Goal: Information Seeking & Learning: Learn about a topic

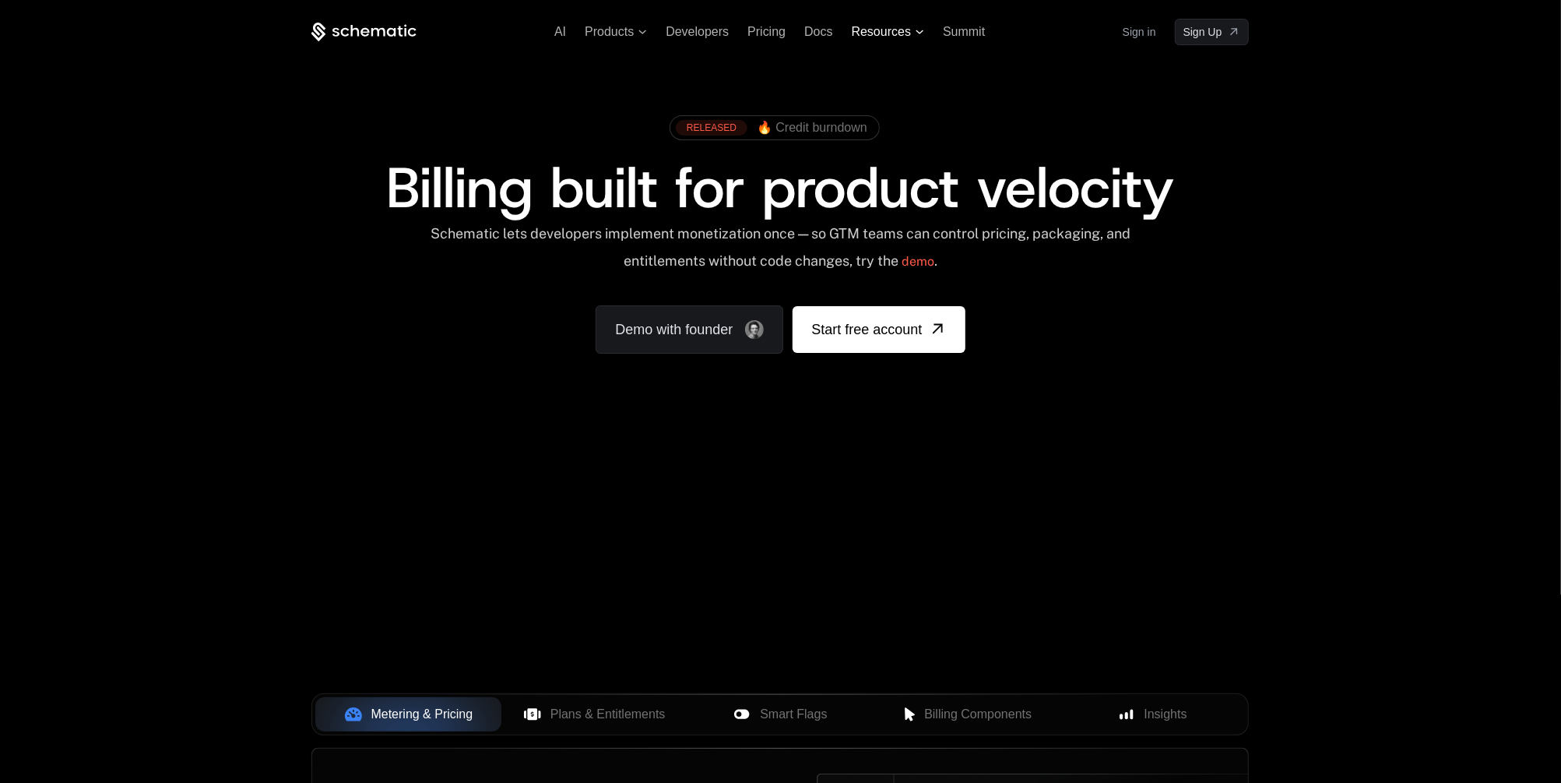
click at [917, 33] on icon at bounding box center [920, 32] width 9 height 5
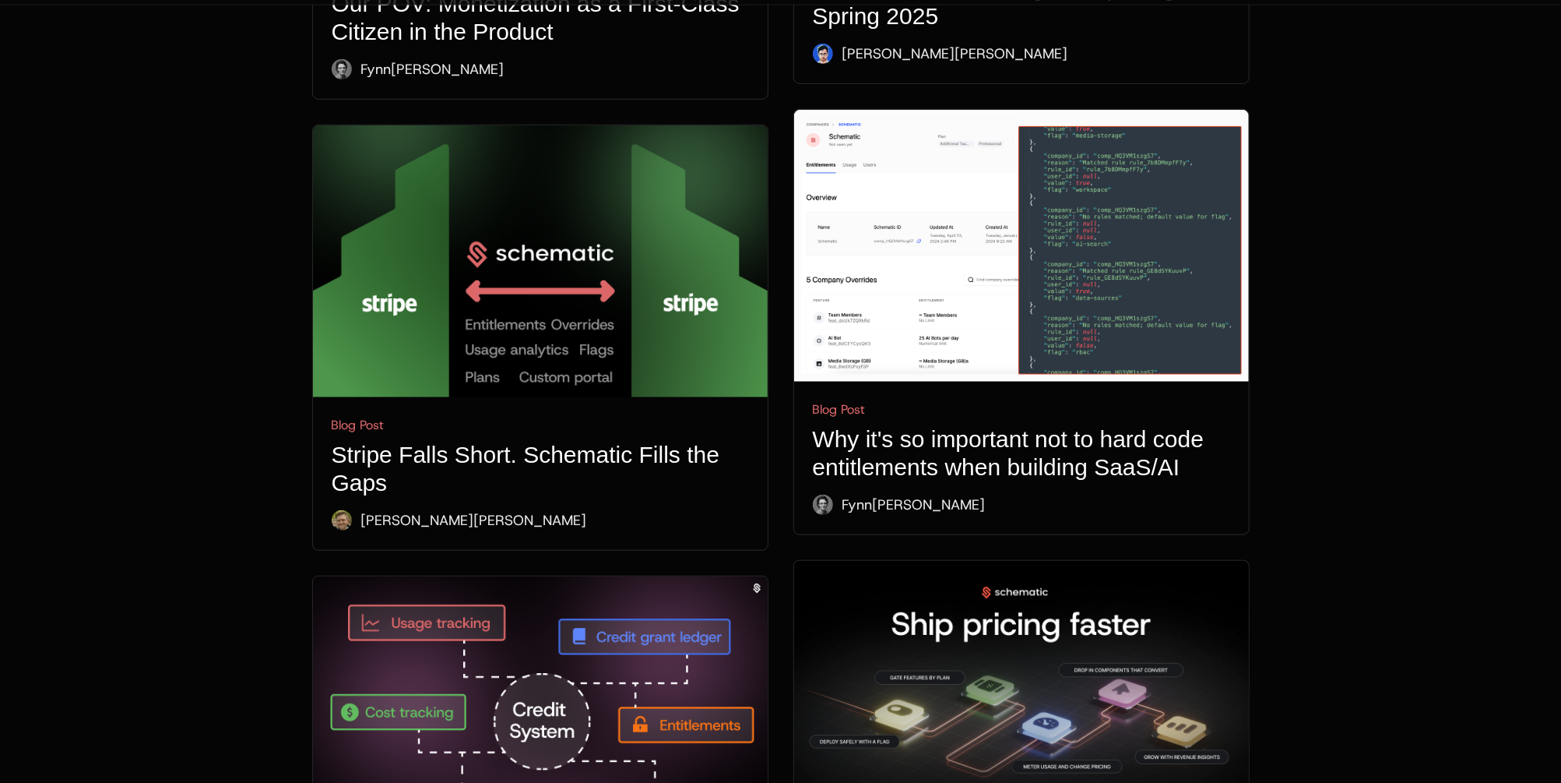
scroll to position [936, 0]
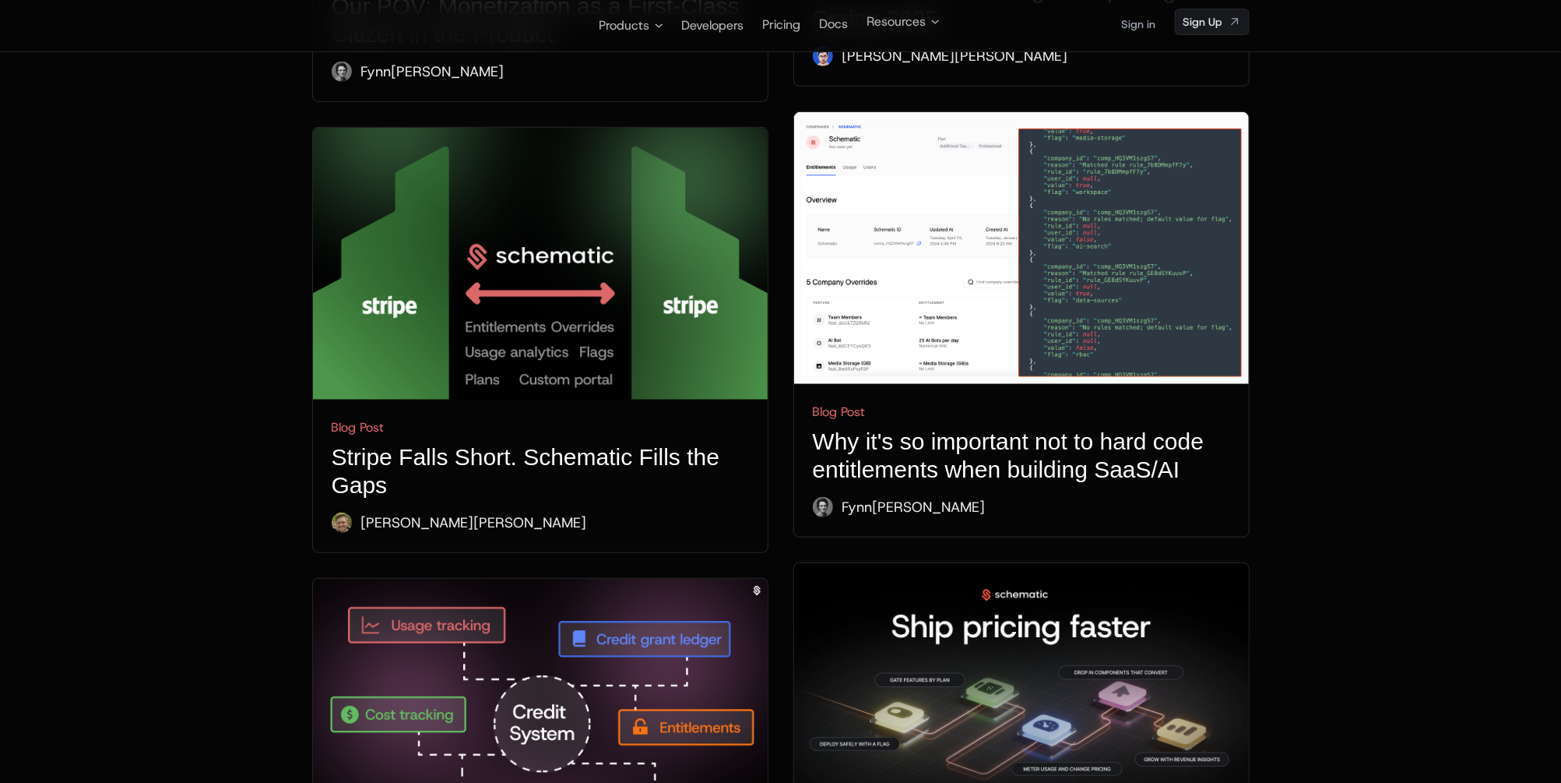
click at [613, 244] on img at bounding box center [540, 264] width 455 height 272
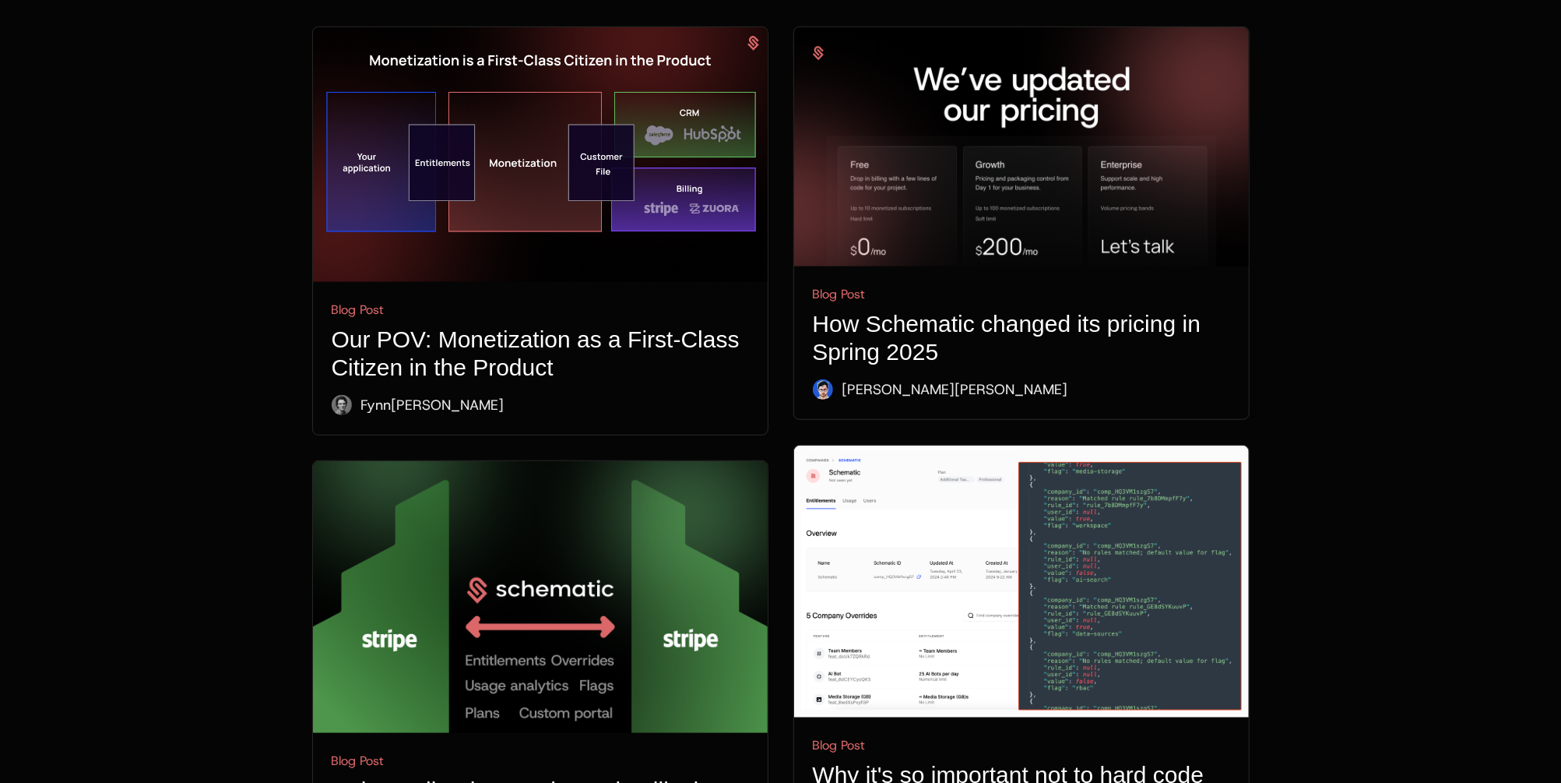
scroll to position [581, 0]
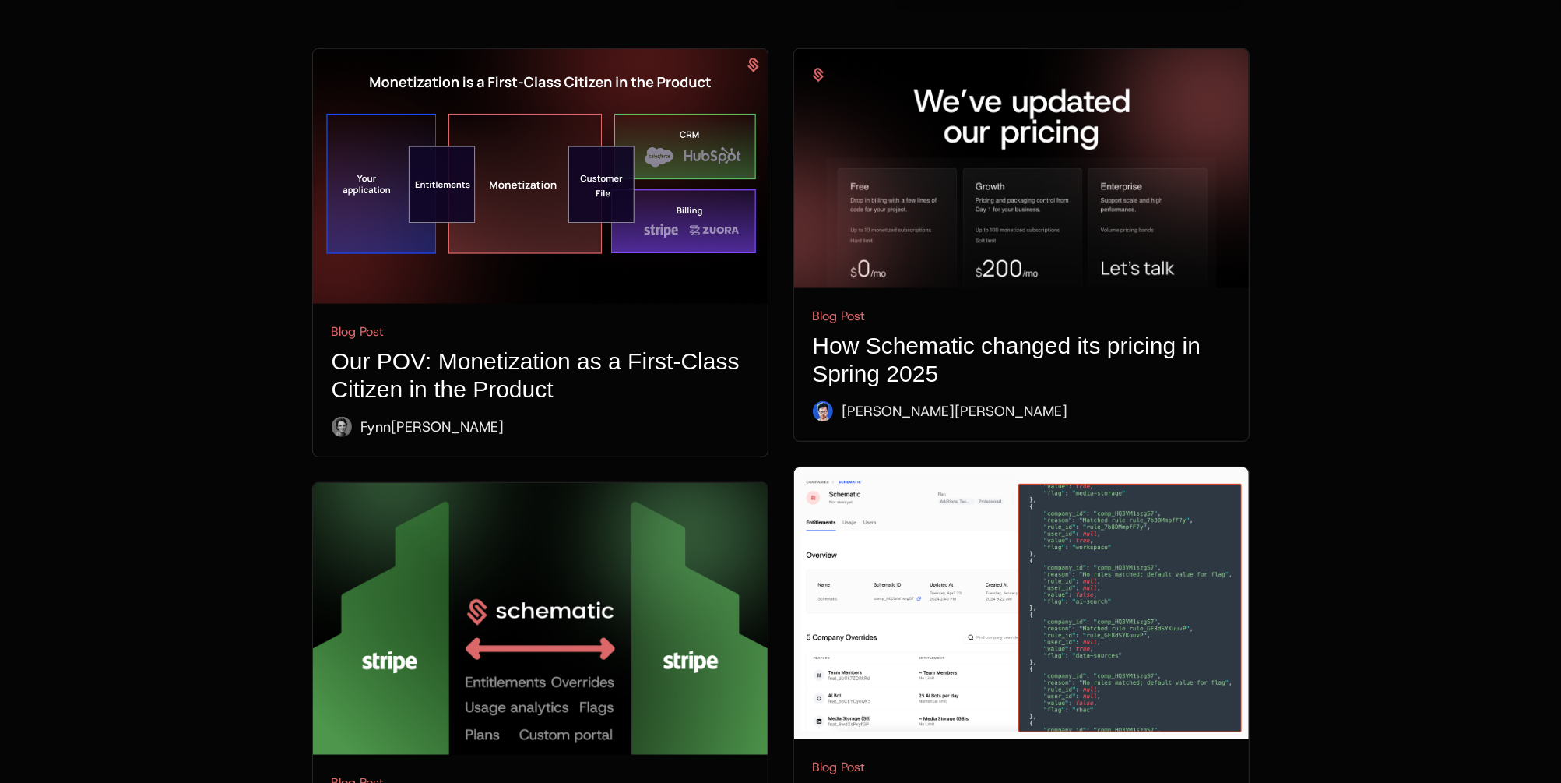
click at [561, 347] on h1 "Our POV: Monetization as a First-Class Citizen in the Product" at bounding box center [540, 375] width 417 height 56
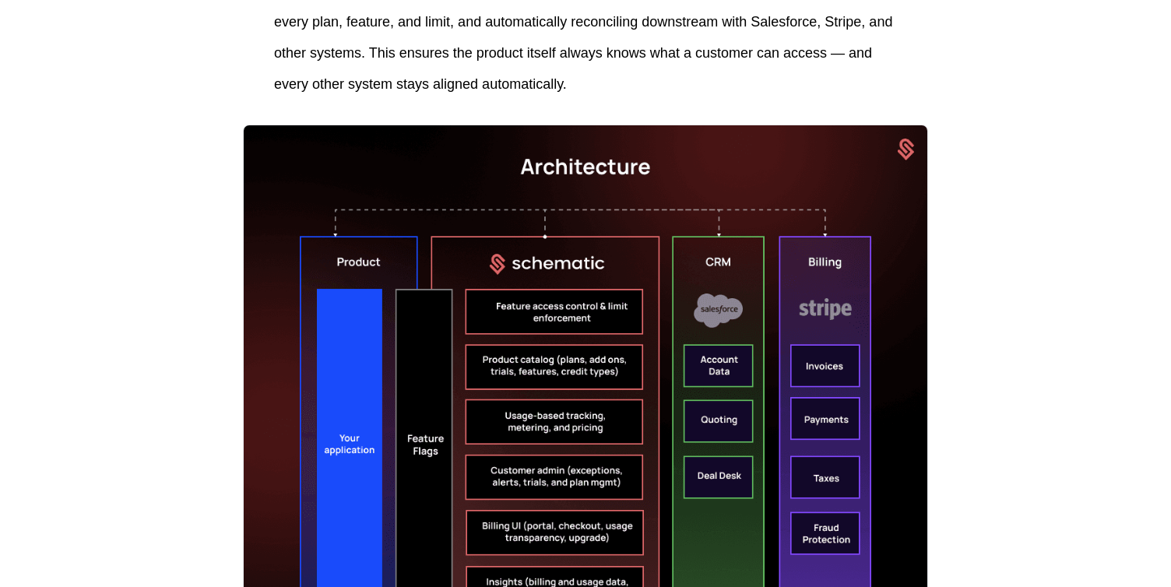
scroll to position [3378, 0]
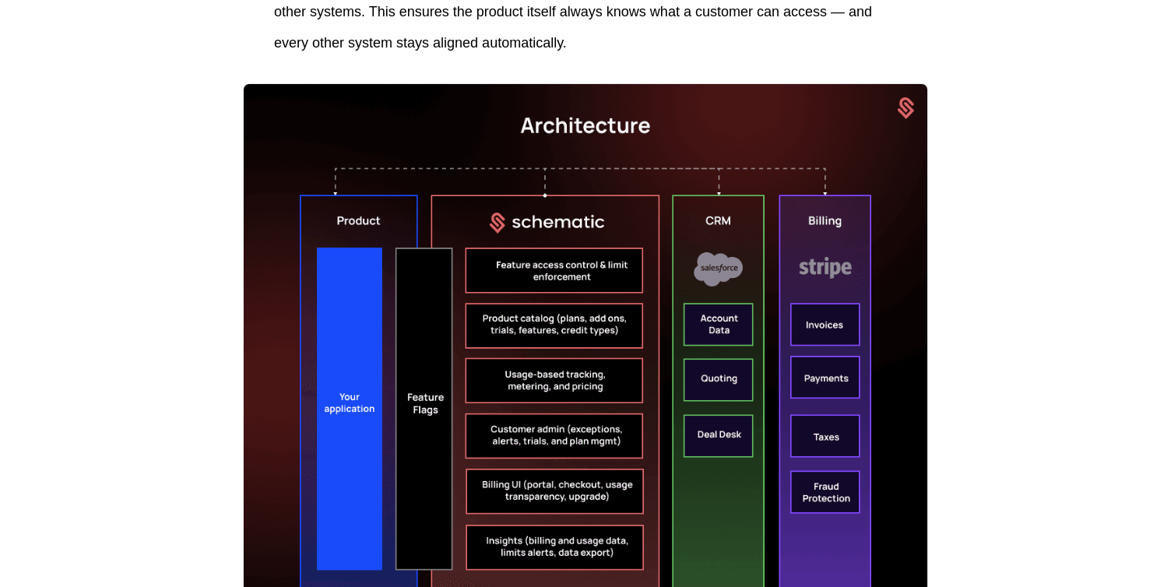
scroll to position [3417, 0]
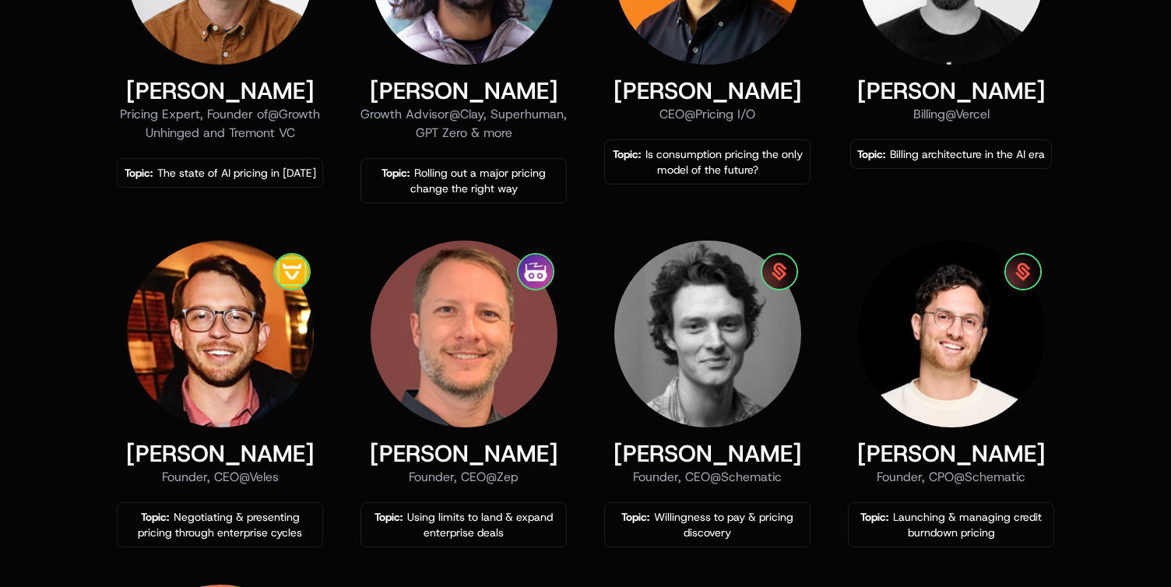
scroll to position [865, 0]
